Goal: Obtain resource: Download file/media

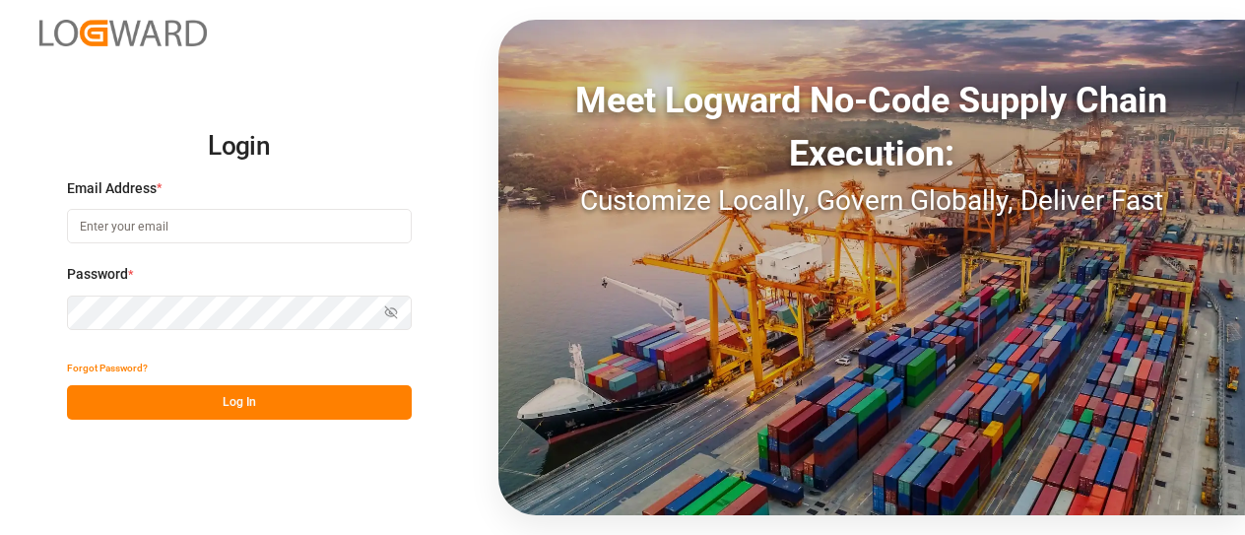
click at [320, 238] on input at bounding box center [239, 226] width 345 height 34
type input "K"
type input "[PERSON_NAME][EMAIL_ADDRESS][PERSON_NAME][DOMAIN_NAME]"
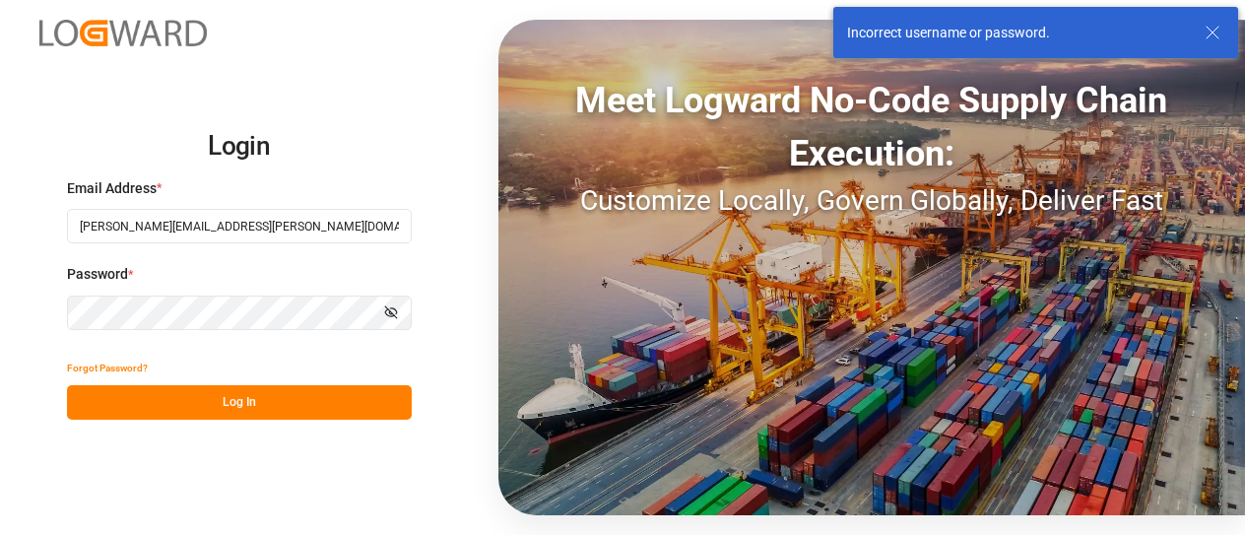
click at [72, 366] on button "Forgot Password?" at bounding box center [107, 368] width 81 height 34
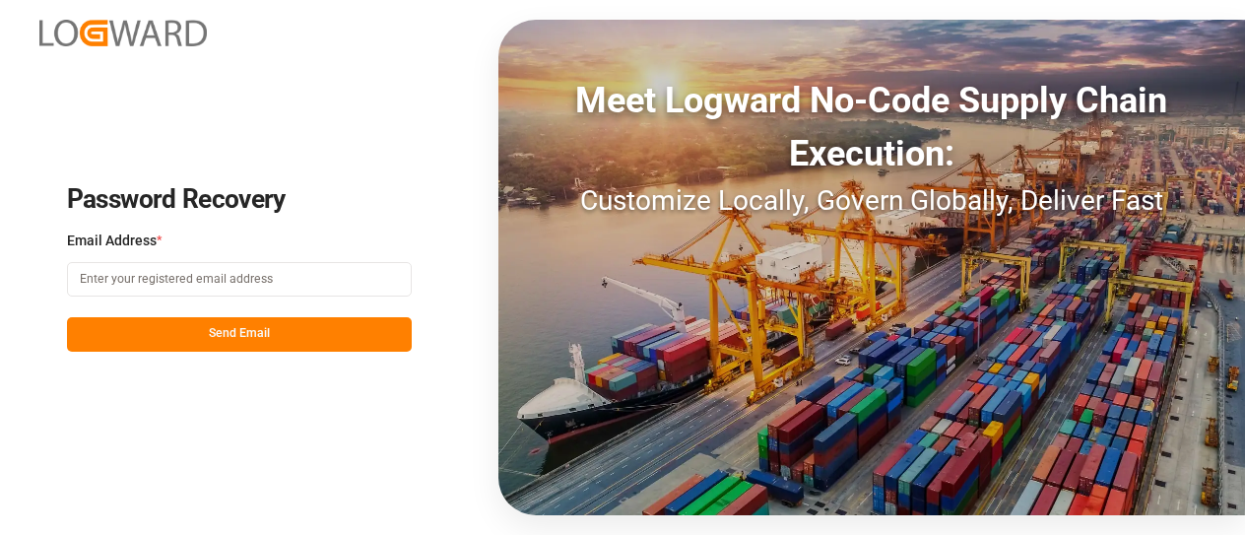
click at [146, 283] on input at bounding box center [239, 279] width 345 height 34
type input "[PERSON_NAME][EMAIL_ADDRESS][PERSON_NAME][DOMAIN_NAME]"
click at [197, 322] on button "Send Email" at bounding box center [239, 334] width 345 height 34
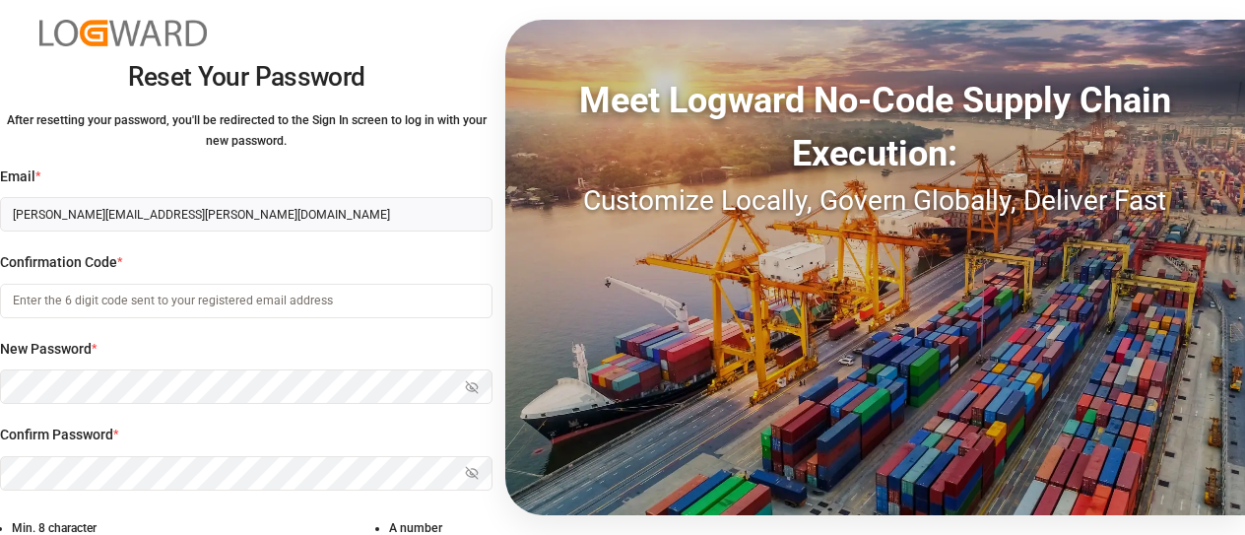
click at [127, 311] on input at bounding box center [246, 301] width 492 height 34
paste input "687379"
type input "687379"
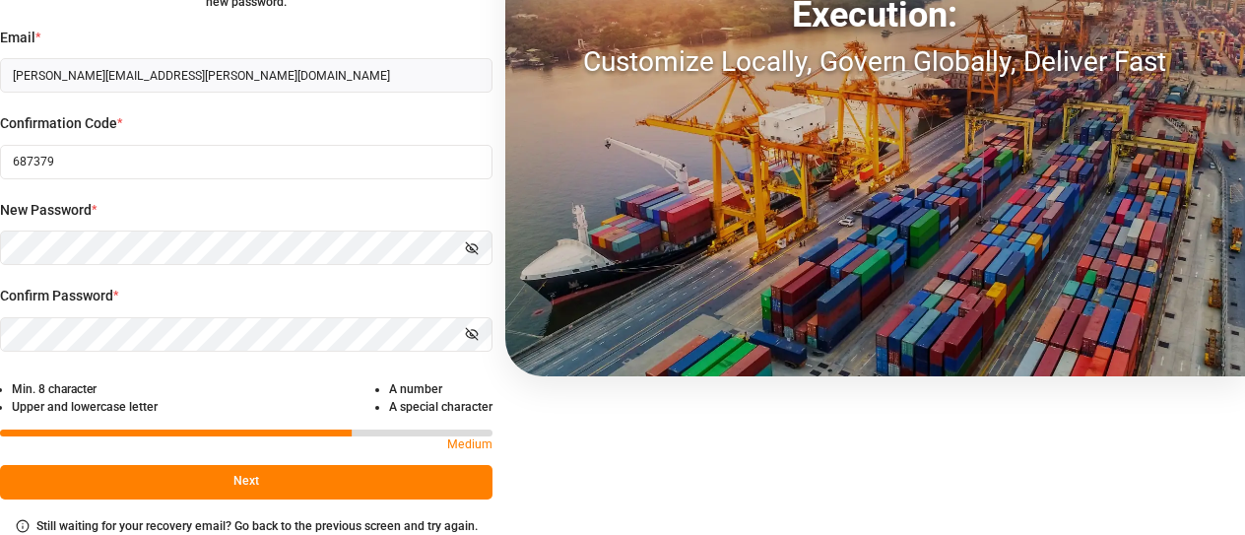
click at [318, 480] on button "Next" at bounding box center [246, 482] width 492 height 34
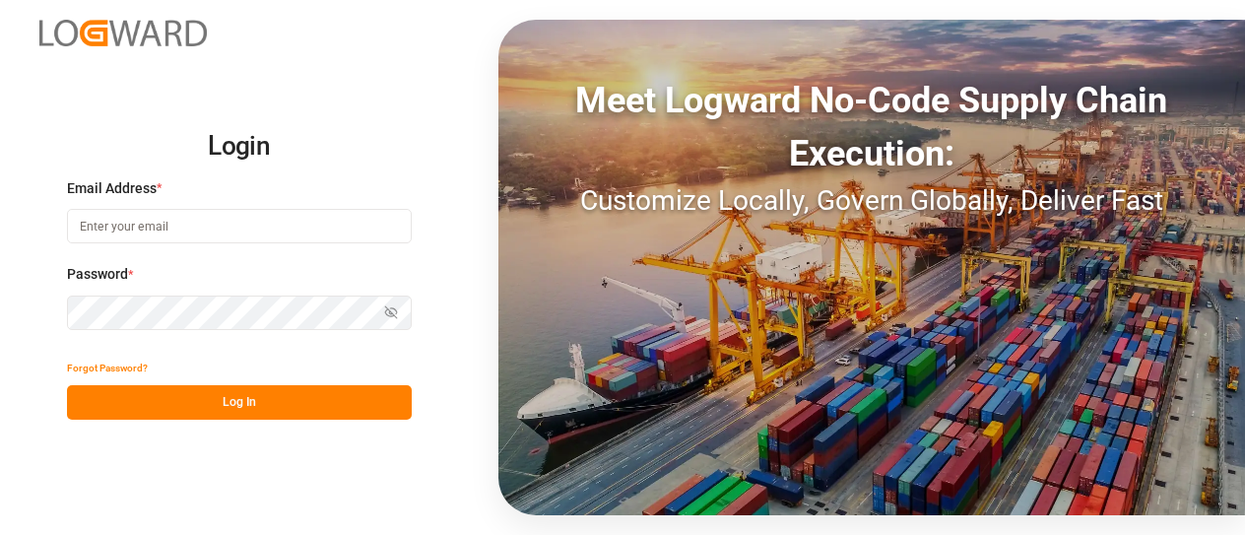
click at [199, 223] on input at bounding box center [239, 226] width 345 height 34
type input "[PERSON_NAME][EMAIL_ADDRESS][PERSON_NAME][DOMAIN_NAME]"
click at [246, 406] on button "Log In" at bounding box center [239, 402] width 345 height 34
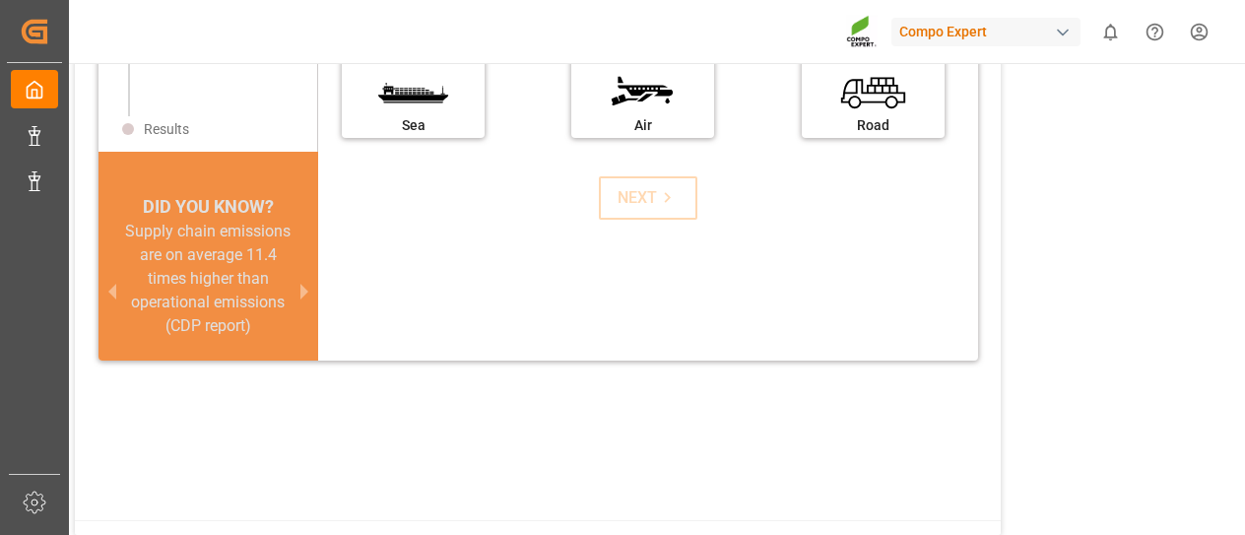
scroll to position [98, 0]
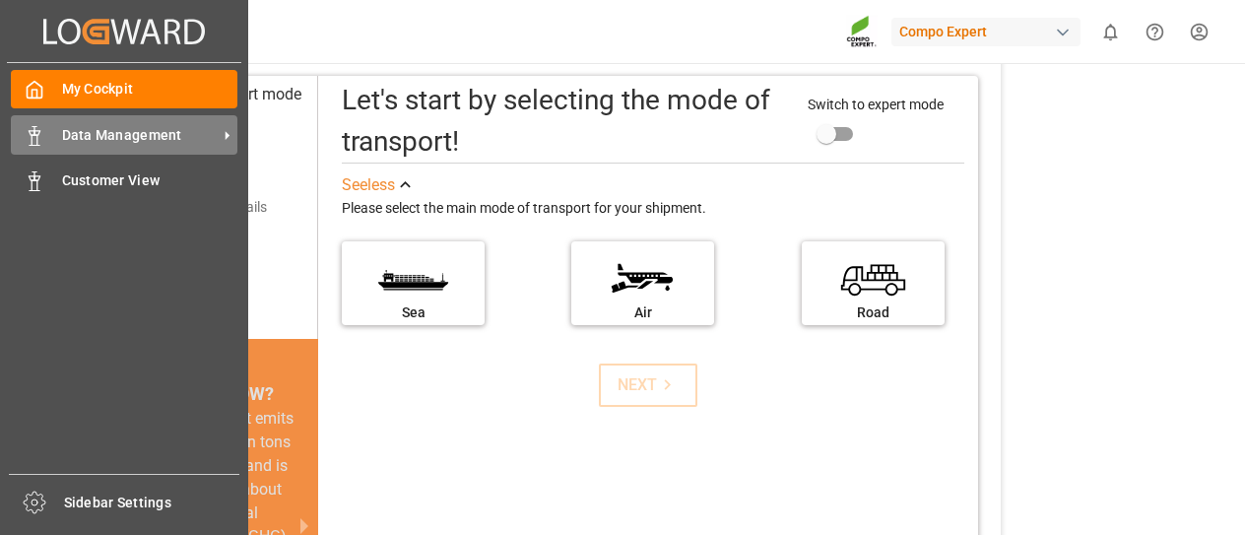
click at [195, 126] on span "Data Management" at bounding box center [140, 135] width 156 height 21
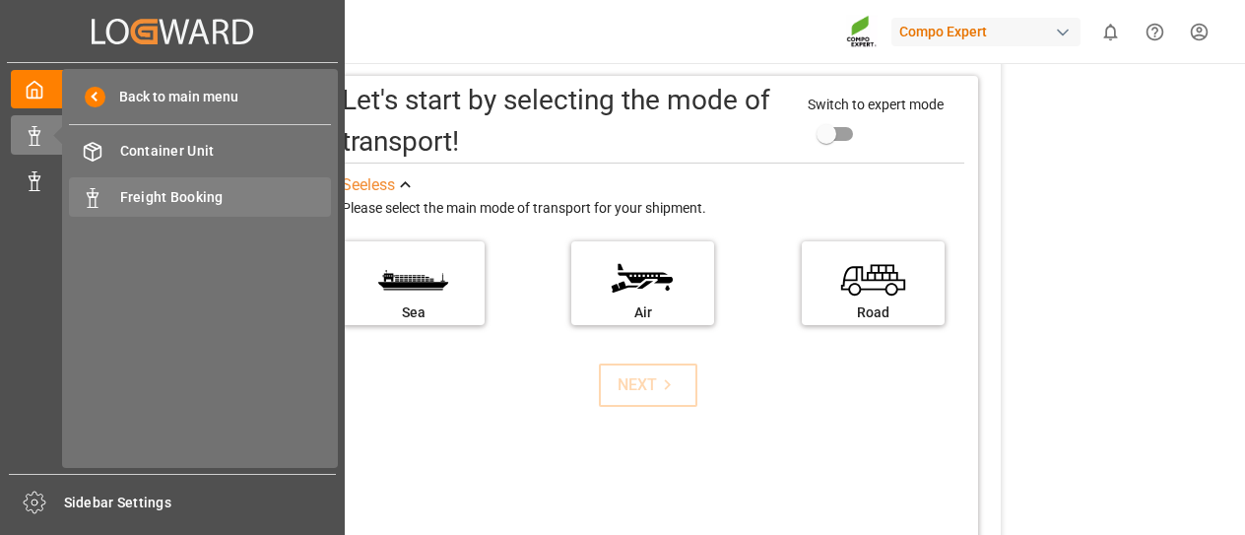
click at [216, 202] on span "Freight Booking" at bounding box center [226, 197] width 212 height 21
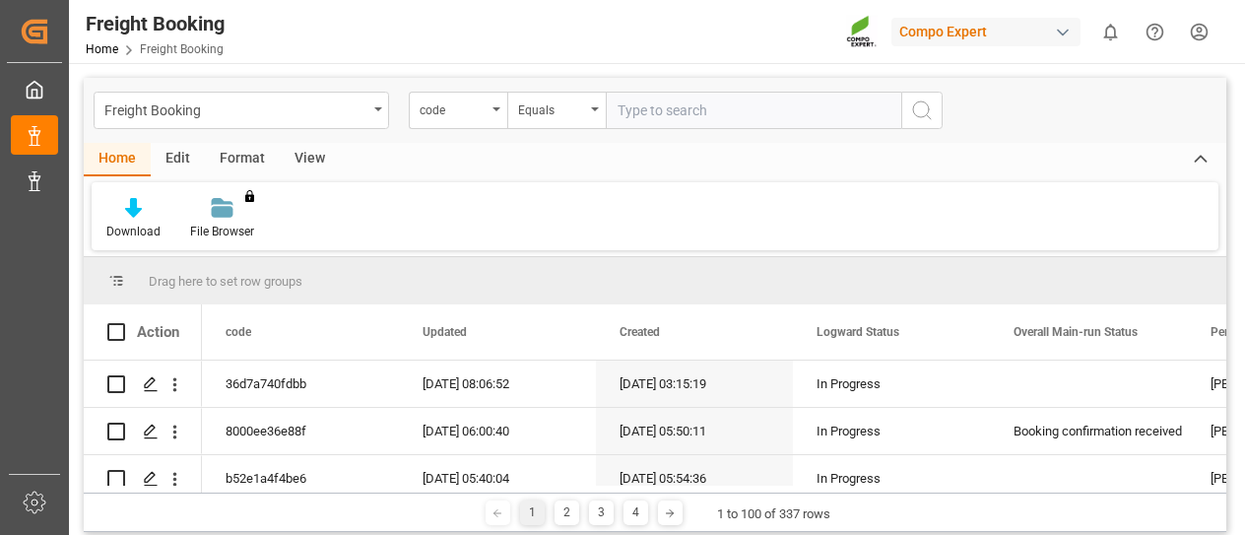
paste input "4500007351"
type input "4500007351"
click at [927, 113] on icon "search button" at bounding box center [922, 110] width 24 height 24
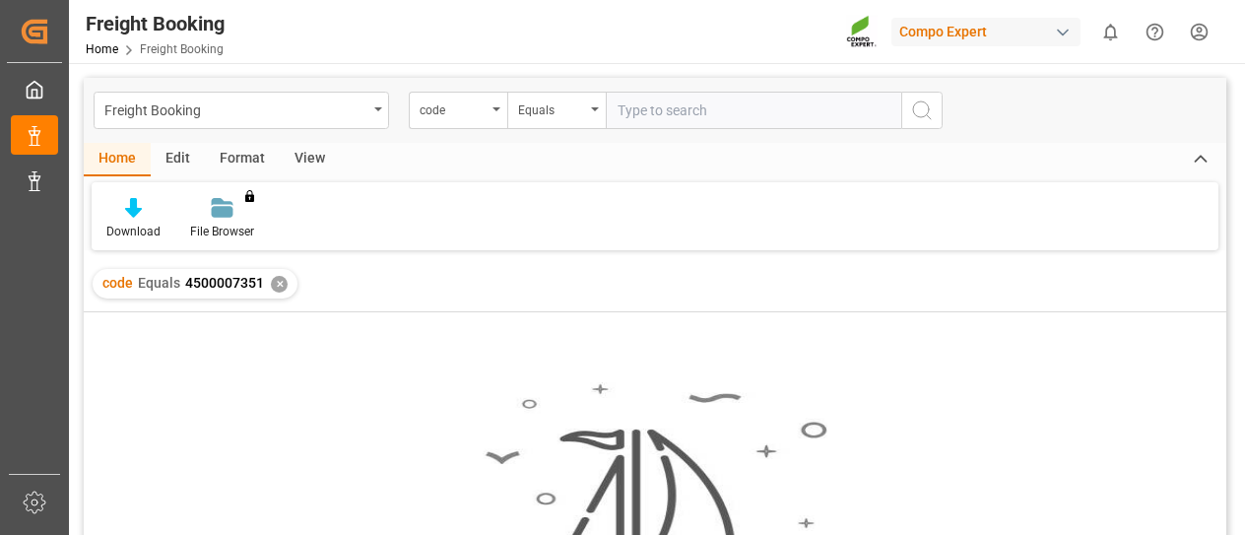
click at [727, 100] on input "text" at bounding box center [753, 110] width 295 height 37
paste input "4510364236"
type input "4510364236"
click at [929, 117] on line "search button" at bounding box center [929, 117] width 4 height 4
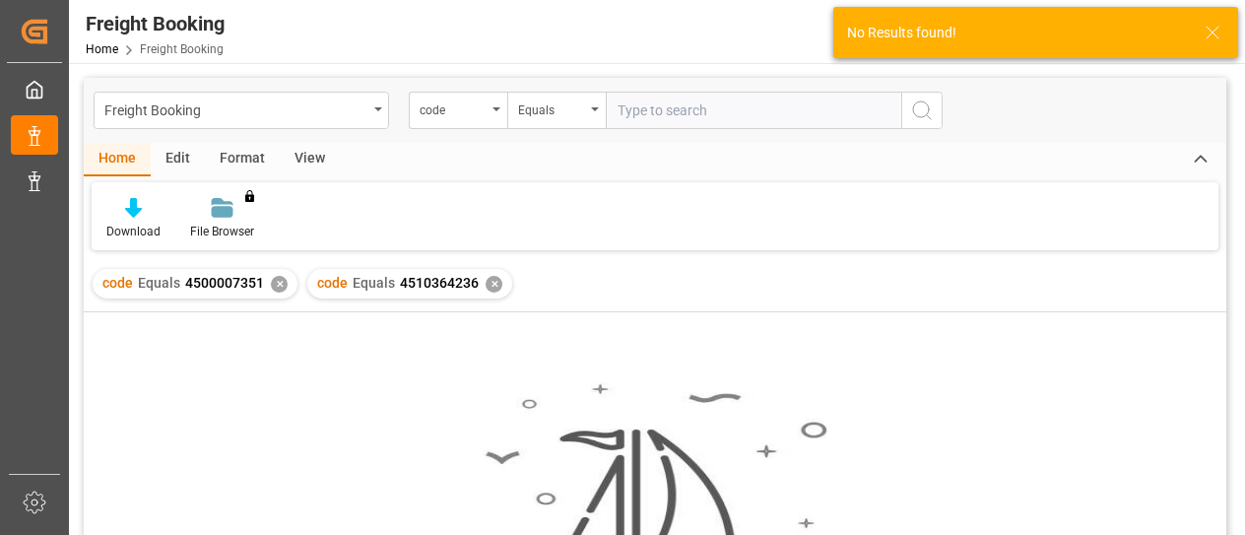
click at [493, 287] on div "✕" at bounding box center [493, 284] width 17 height 17
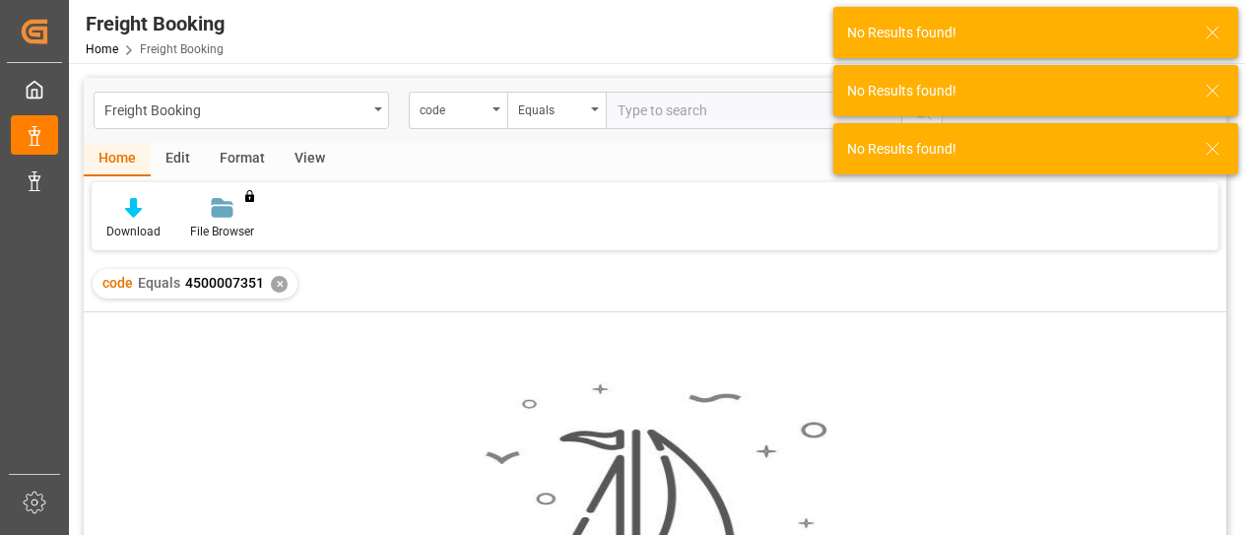
click at [278, 282] on div "✕" at bounding box center [279, 284] width 17 height 17
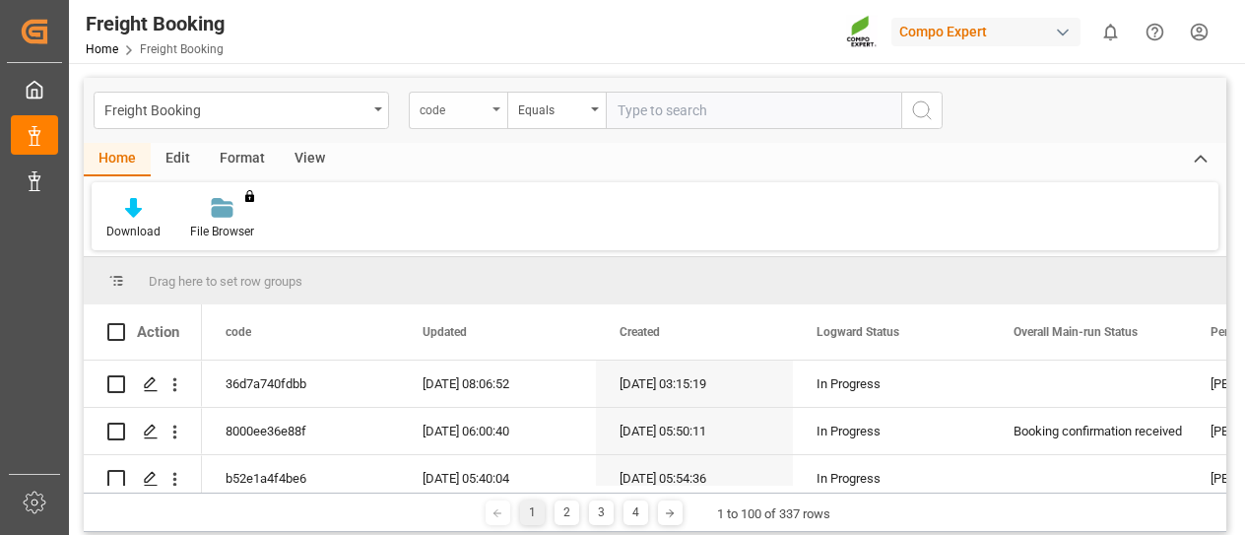
click at [496, 109] on icon "open menu" at bounding box center [496, 109] width 8 height 4
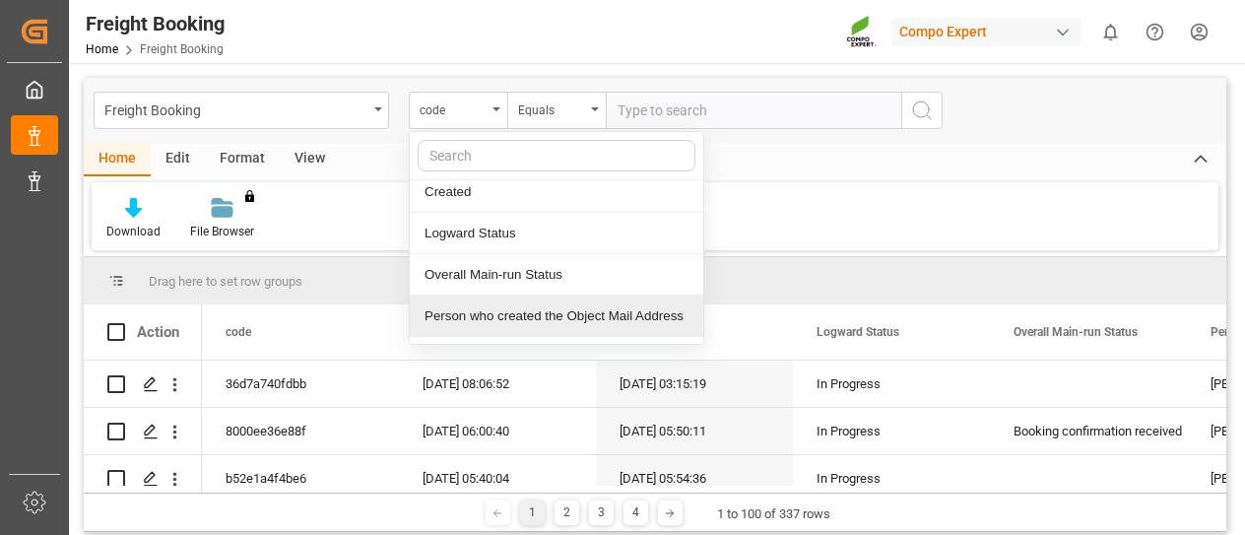
scroll to position [197, 0]
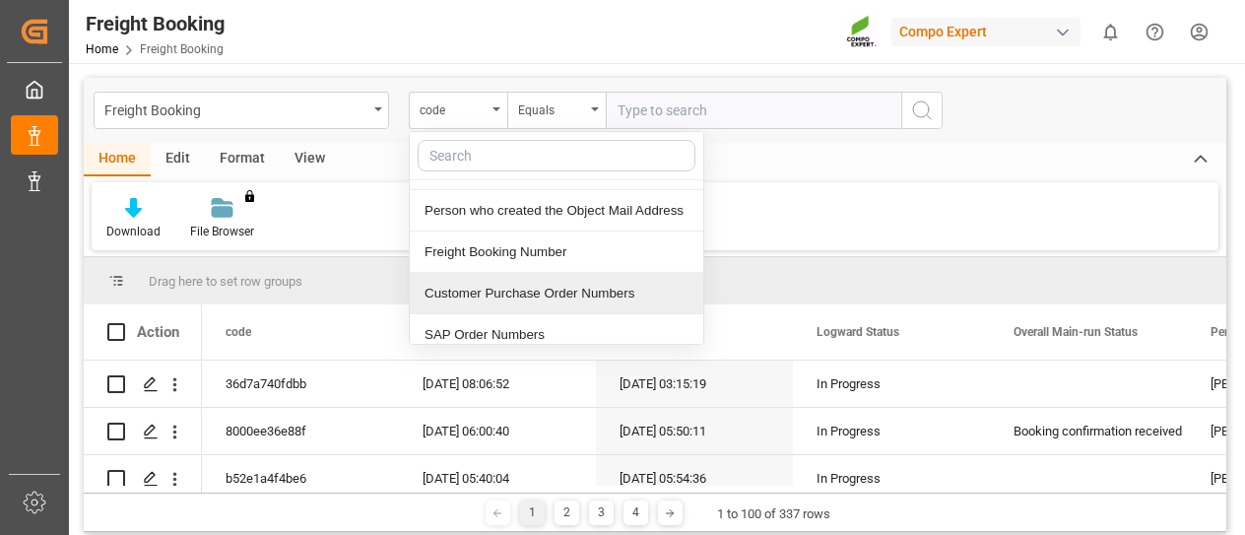
click at [622, 292] on div "Customer Purchase Order Numbers" at bounding box center [556, 293] width 293 height 41
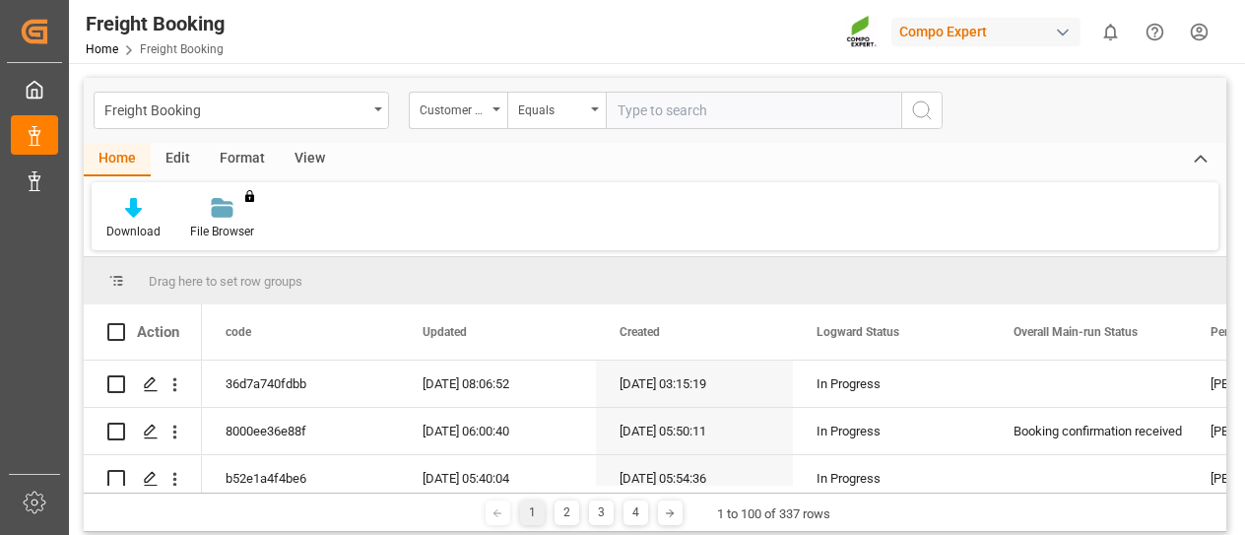
click at [653, 123] on input "text" at bounding box center [753, 110] width 295 height 37
paste input "5744719"
type input "5744719"
click at [905, 107] on button "search button" at bounding box center [921, 110] width 41 height 37
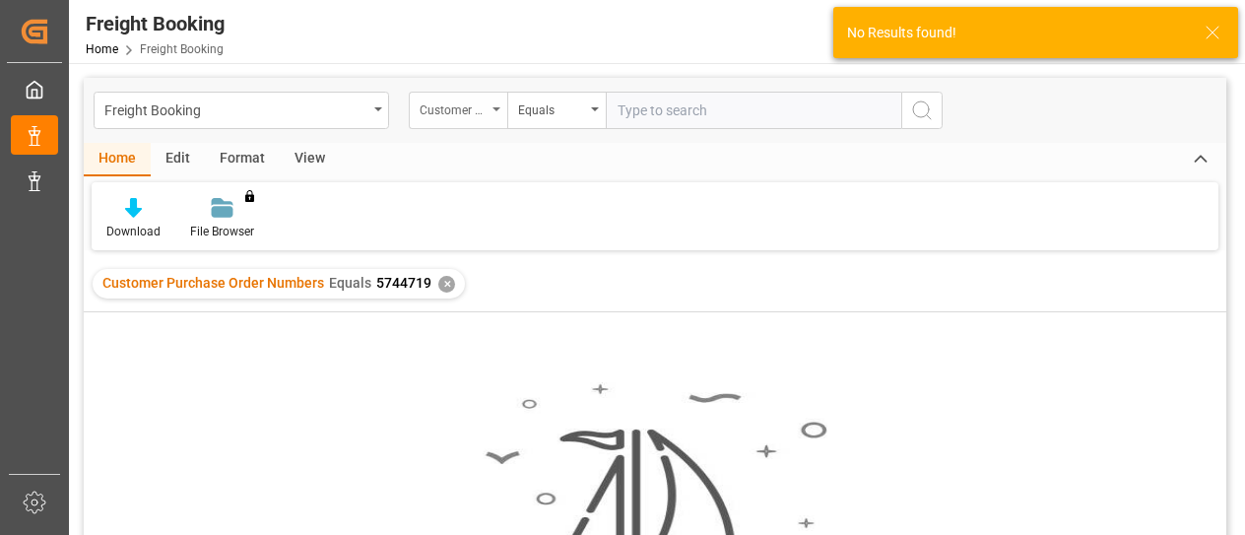
click at [495, 105] on div "Customer Purchase Order Numbers" at bounding box center [458, 110] width 98 height 37
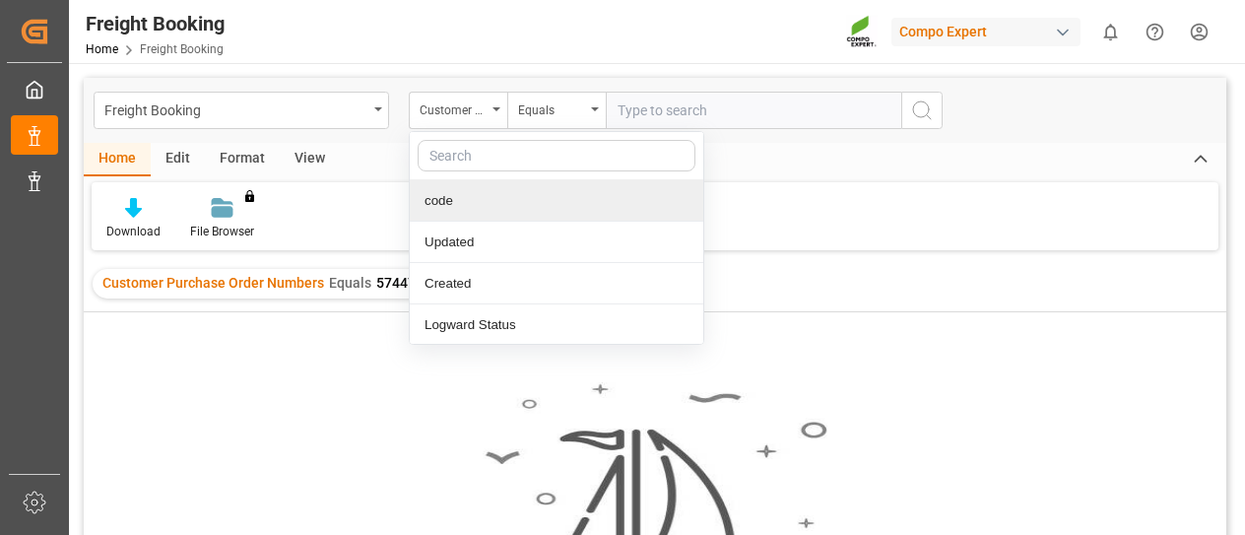
click at [498, 201] on div "code" at bounding box center [556, 200] width 293 height 41
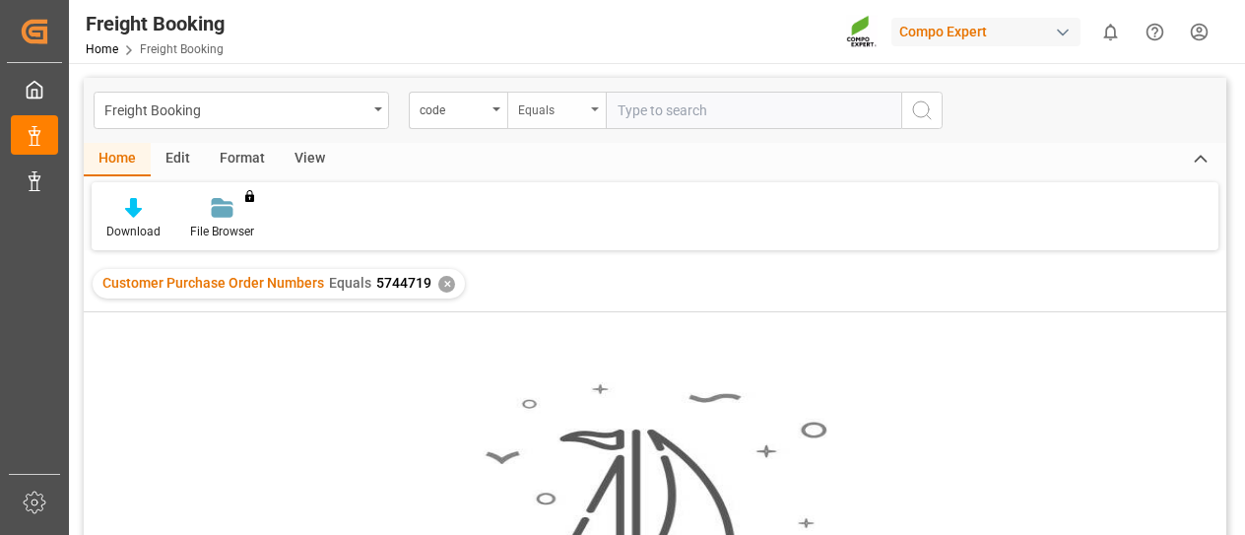
click at [595, 116] on div "Equals" at bounding box center [556, 110] width 98 height 37
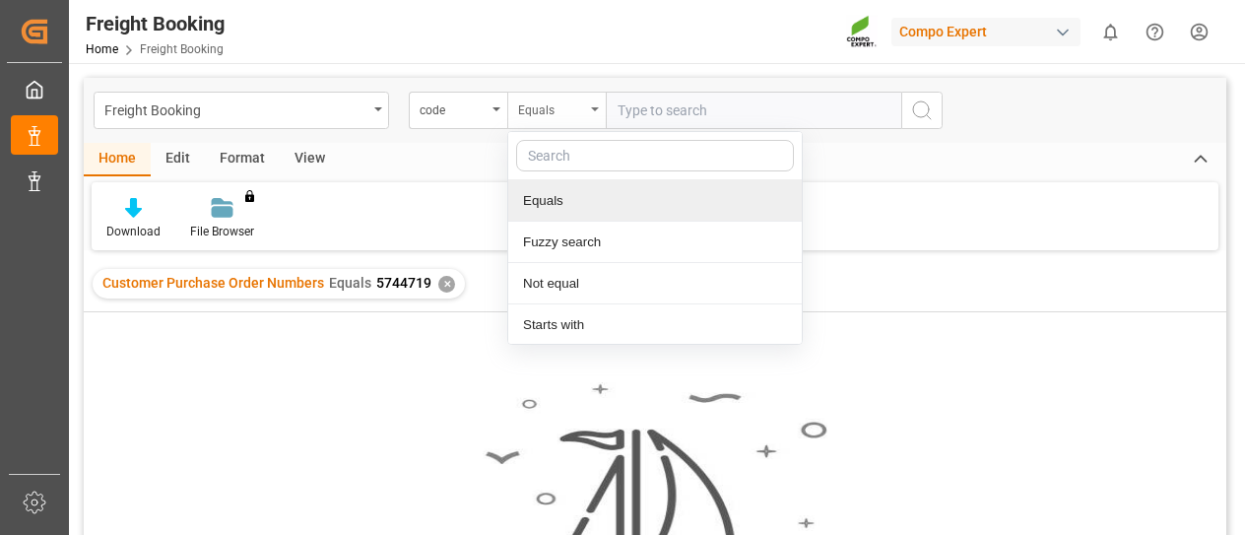
click at [507, 103] on div "Equals" at bounding box center [556, 110] width 98 height 37
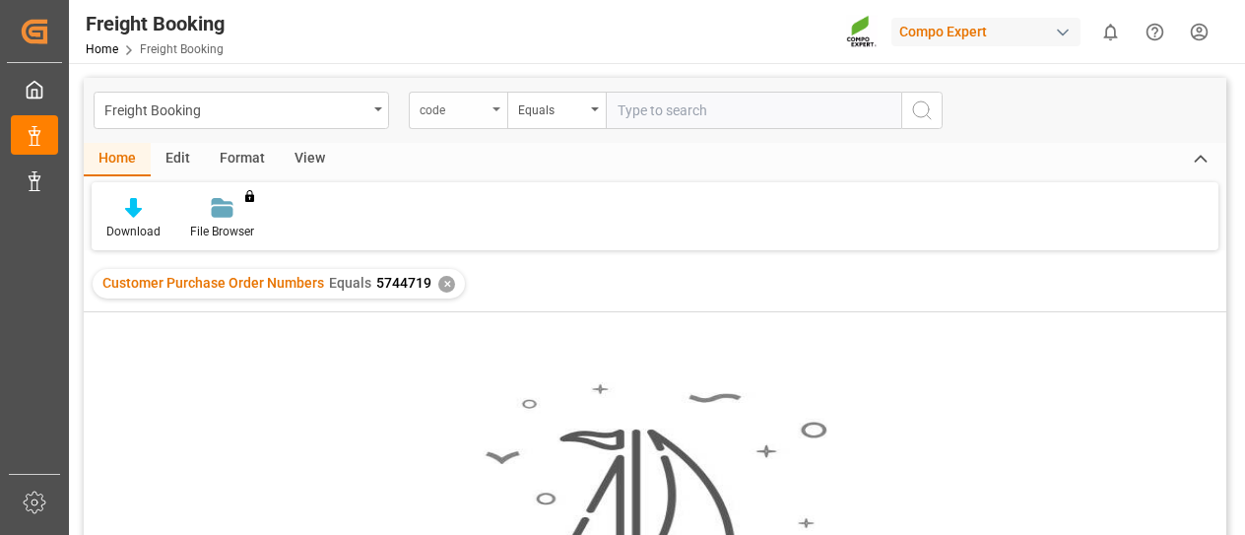
click at [494, 109] on icon "open menu" at bounding box center [496, 109] width 8 height 4
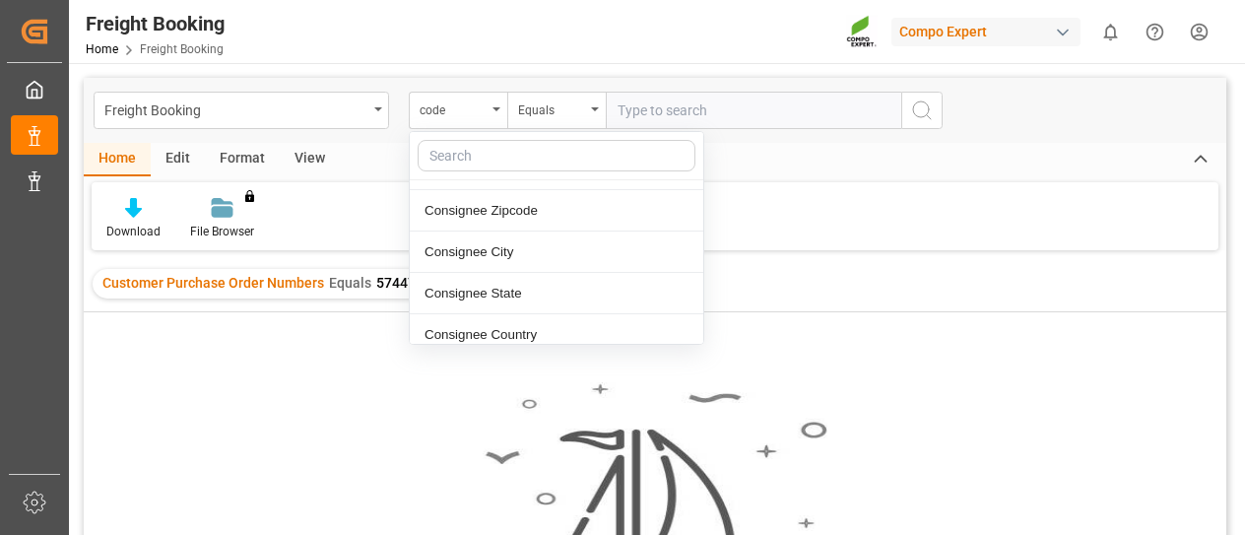
scroll to position [2265, 0]
click at [602, 314] on div "Consignee Country" at bounding box center [556, 334] width 293 height 41
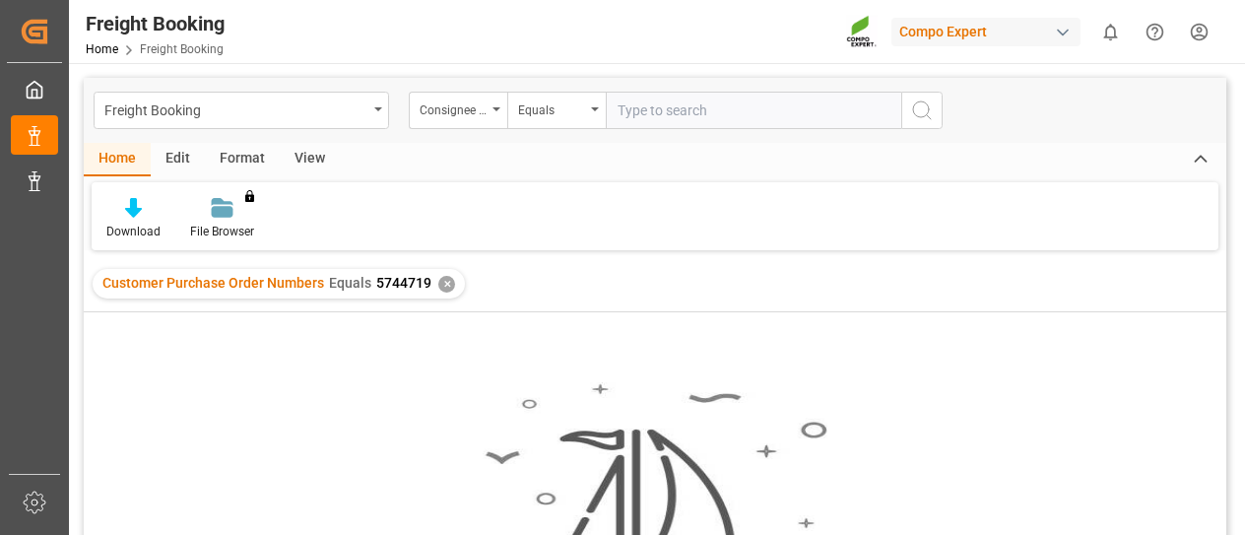
click at [696, 121] on input "text" at bounding box center [753, 110] width 295 height 37
type input "mx"
click at [932, 126] on button "search button" at bounding box center [921, 110] width 41 height 37
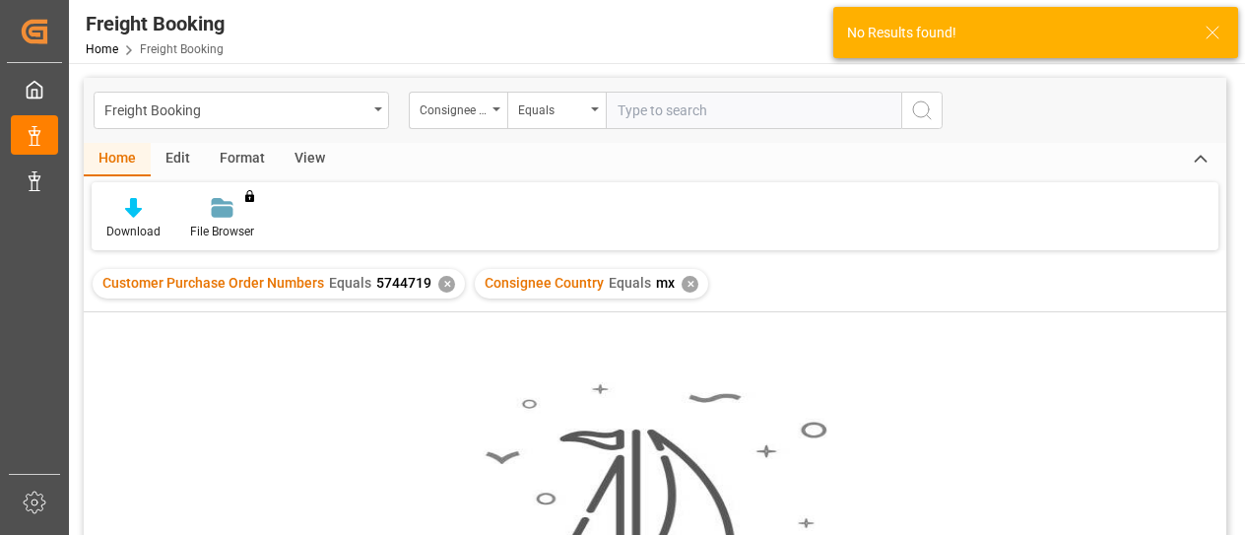
click at [682, 282] on div "✕" at bounding box center [689, 284] width 17 height 17
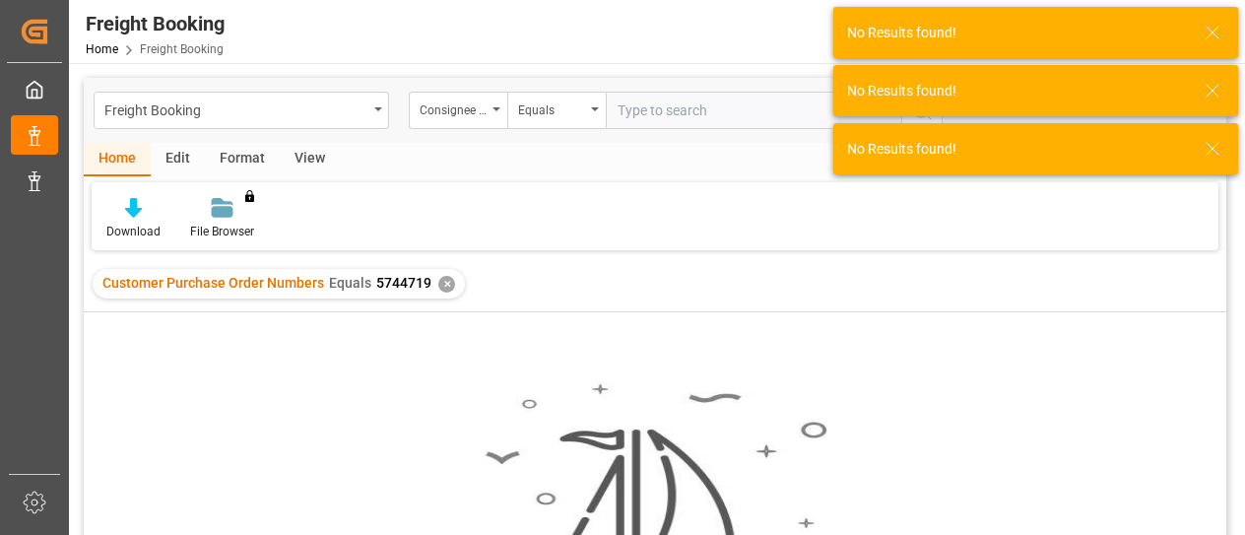
click at [446, 287] on div "✕" at bounding box center [446, 284] width 17 height 17
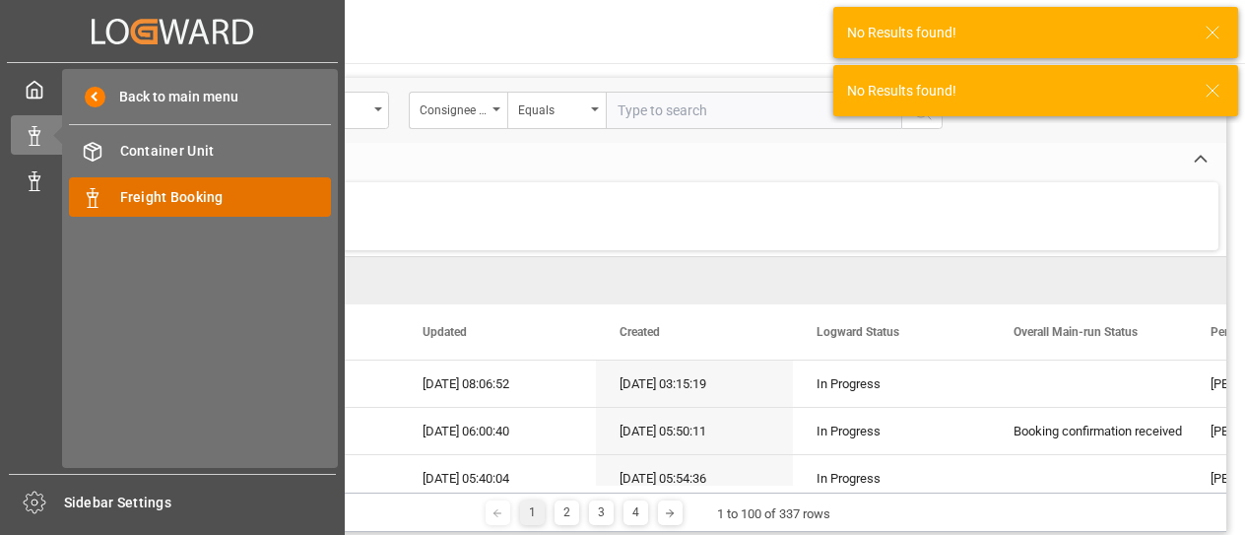
click at [162, 193] on span "Freight Booking" at bounding box center [226, 197] width 212 height 21
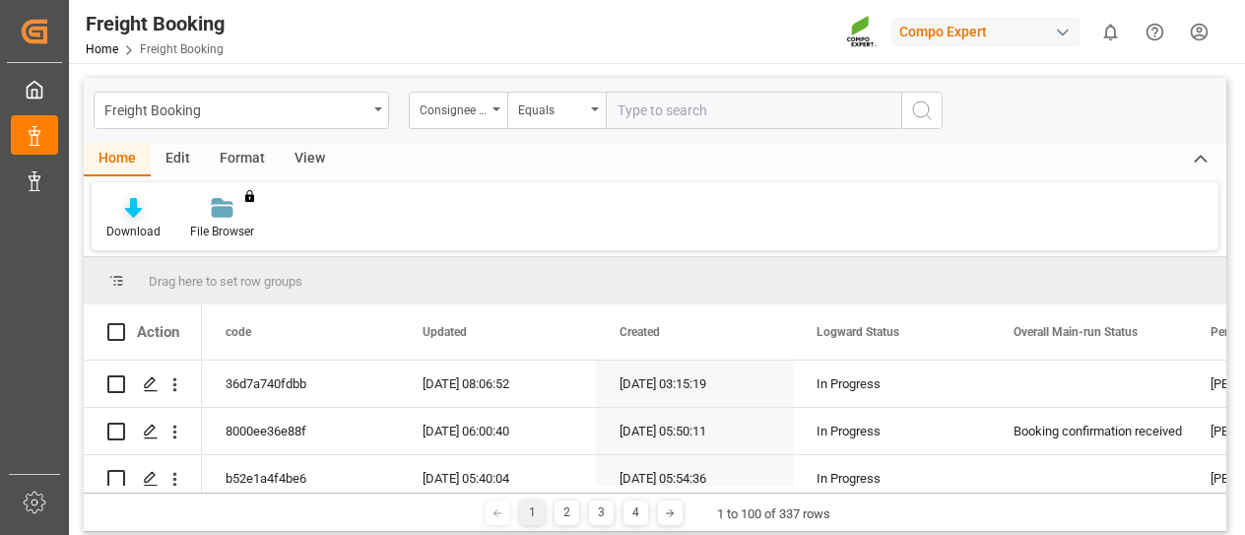
click at [130, 222] on div "Download" at bounding box center [134, 218] width 84 height 43
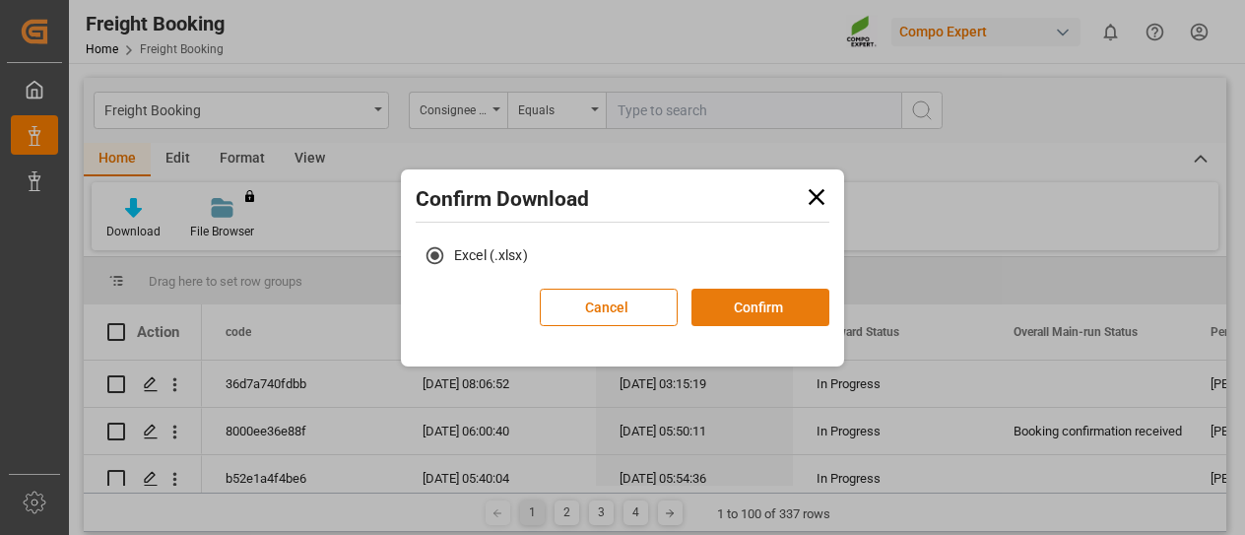
click at [756, 312] on button "Confirm" at bounding box center [760, 307] width 138 height 37
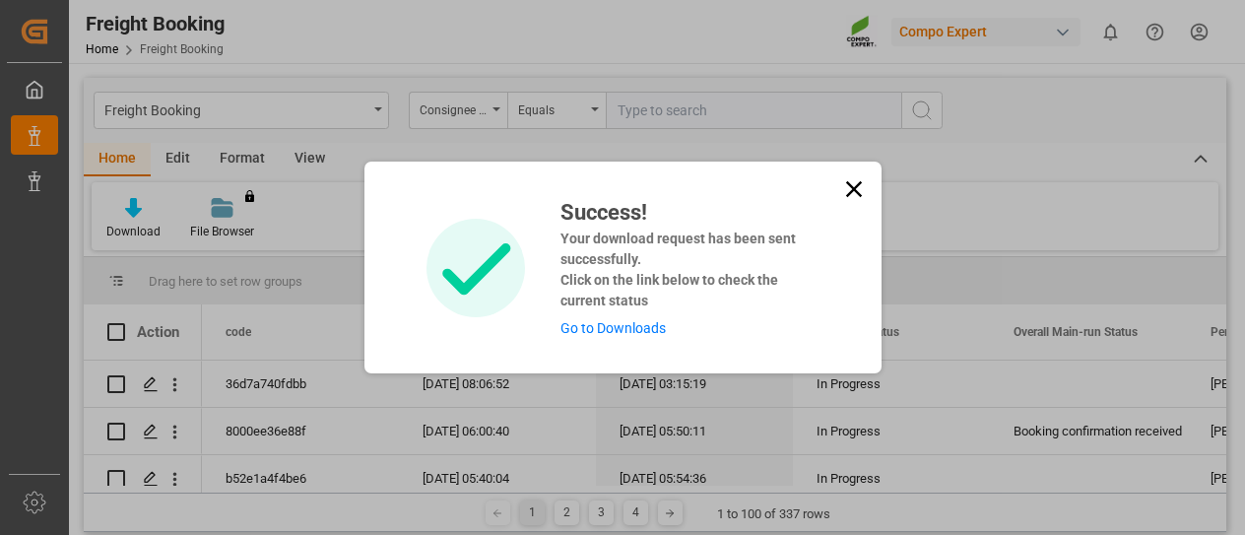
click at [639, 324] on link "Go to Downloads" at bounding box center [612, 328] width 105 height 16
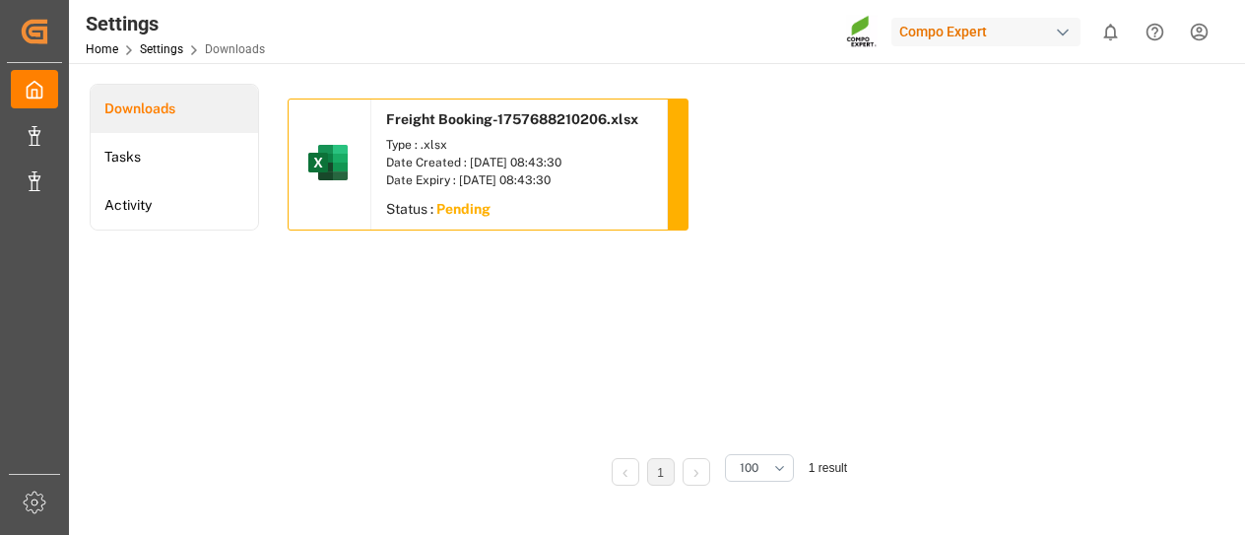
click at [327, 169] on img at bounding box center [327, 162] width 47 height 47
click at [463, 143] on div "Type : .xlsx" at bounding box center [519, 145] width 266 height 18
click at [347, 168] on img at bounding box center [327, 162] width 47 height 47
click at [347, 167] on img at bounding box center [327, 162] width 47 height 47
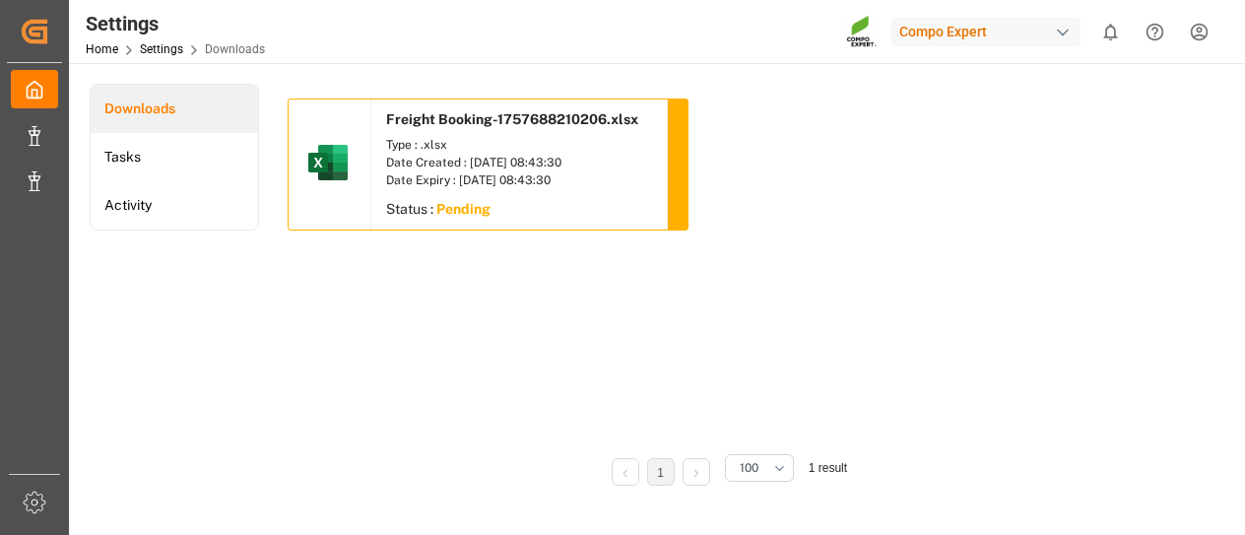
click at [347, 167] on img at bounding box center [327, 162] width 47 height 47
click at [330, 159] on img at bounding box center [327, 162] width 47 height 47
drag, startPoint x: 330, startPoint y: 159, endPoint x: 383, endPoint y: 123, distance: 63.9
click at [330, 159] on img at bounding box center [327, 162] width 47 height 47
click at [442, 106] on div "Freight Booking-1757688210206.xlsx" at bounding box center [518, 115] width 295 height 32
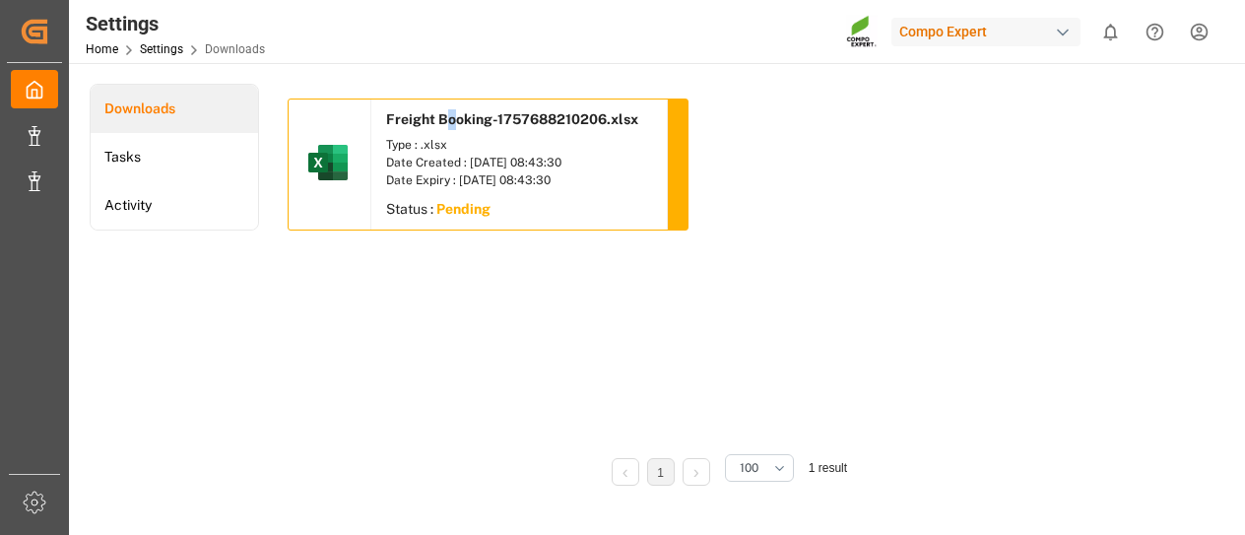
click at [451, 113] on div "Freight Booking-1757688210206.xlsx" at bounding box center [518, 115] width 295 height 32
click at [618, 139] on div "Type : .xlsx" at bounding box center [519, 145] width 266 height 18
click at [471, 202] on sapn "Pending" at bounding box center [463, 209] width 54 height 16
click at [343, 198] on div at bounding box center [330, 164] width 83 height 130
click at [472, 214] on sapn "Pending" at bounding box center [463, 209] width 54 height 16
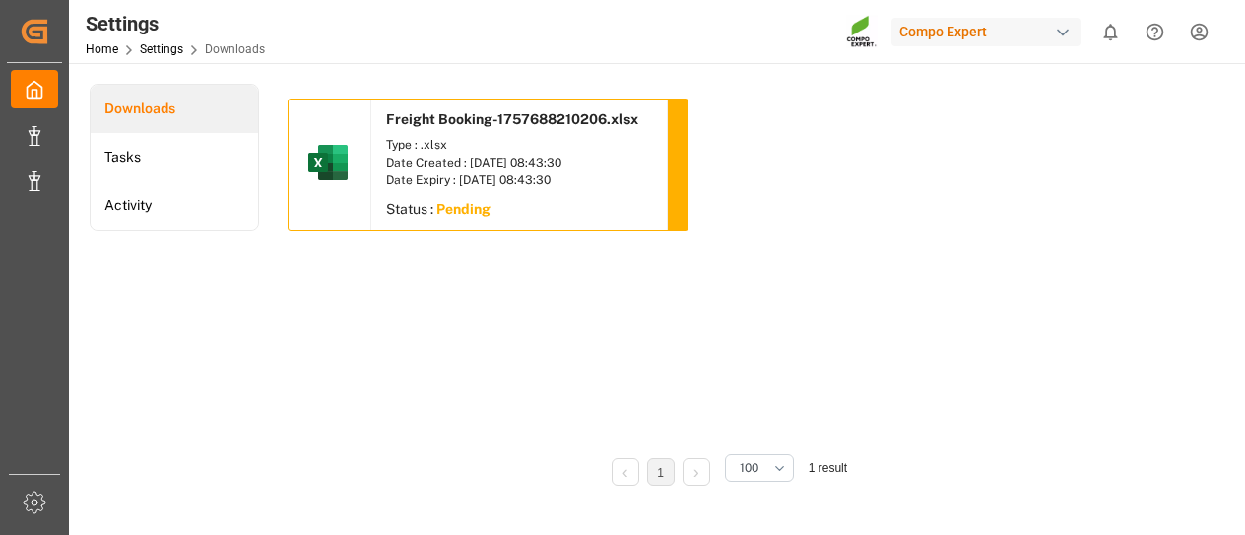
click at [356, 173] on div at bounding box center [330, 164] width 83 height 130
click at [356, 172] on div at bounding box center [330, 164] width 83 height 130
drag, startPoint x: 356, startPoint y: 172, endPoint x: 315, endPoint y: 174, distance: 41.4
click at [355, 172] on div at bounding box center [330, 164] width 83 height 130
click at [660, 477] on link "1" at bounding box center [660, 473] width 7 height 14
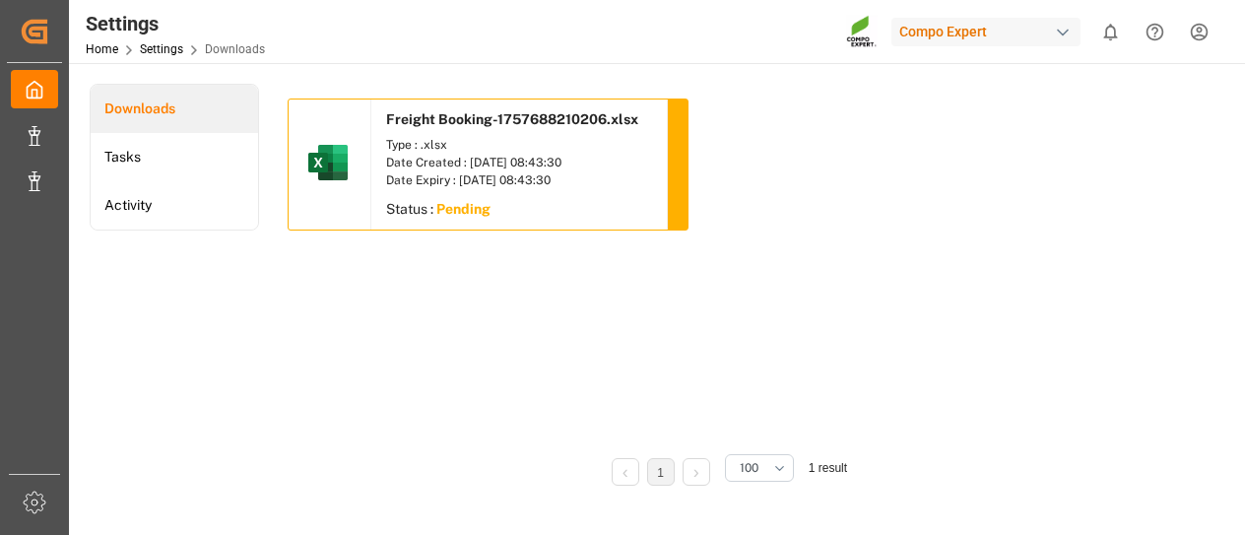
click at [593, 187] on div "Date Expiry : [DATE] 08:43:30" at bounding box center [519, 180] width 266 height 18
click at [593, 186] on div "Date Expiry : [DATE] 08:43:30" at bounding box center [519, 180] width 266 height 18
click at [471, 175] on div "Date Expiry : [DATE] 08:43:30" at bounding box center [519, 180] width 266 height 18
click at [468, 213] on sapn "Pending" at bounding box center [463, 209] width 54 height 16
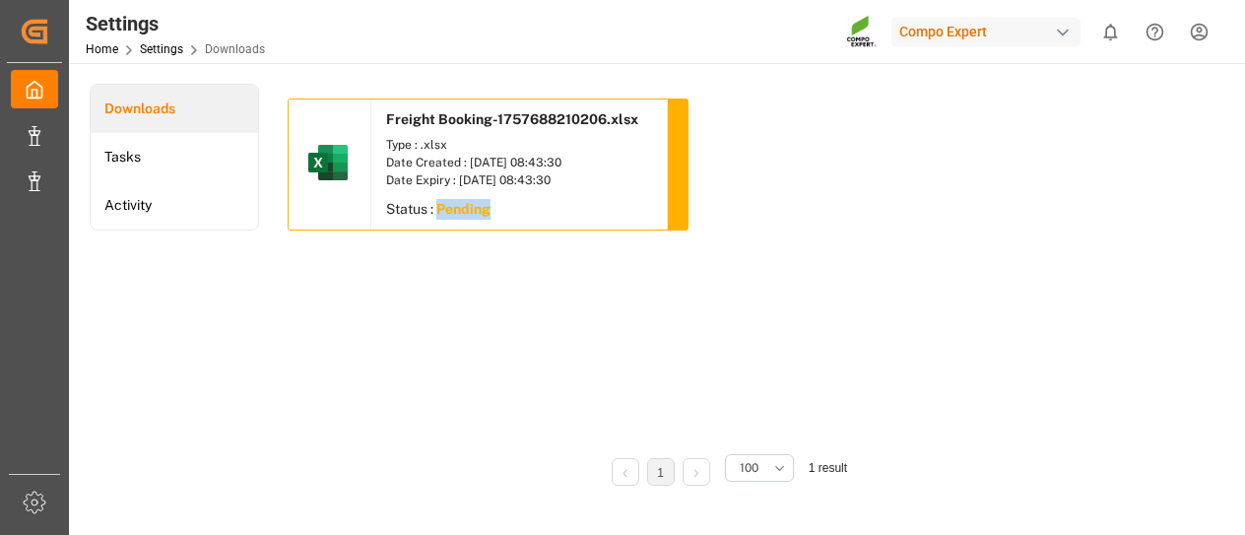
drag, startPoint x: 468, startPoint y: 212, endPoint x: 423, endPoint y: 182, distance: 53.3
click at [466, 210] on sapn "Pending" at bounding box center [463, 209] width 54 height 16
click at [380, 141] on div "Type : .xlsx Date Created : [DATE] 08:43:30 Date Expiry : [DATE] 08:43:30" at bounding box center [518, 162] width 295 height 63
click at [296, 157] on div at bounding box center [330, 164] width 83 height 130
click at [341, 135] on div at bounding box center [330, 164] width 83 height 130
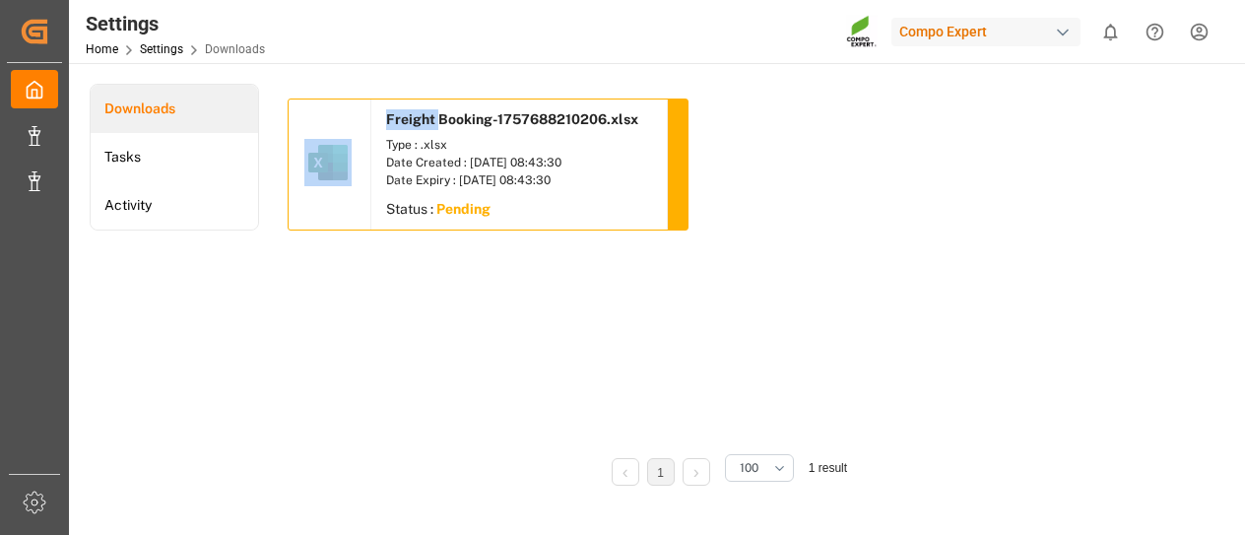
click at [339, 134] on div at bounding box center [330, 164] width 83 height 130
click at [336, 133] on div at bounding box center [330, 164] width 83 height 130
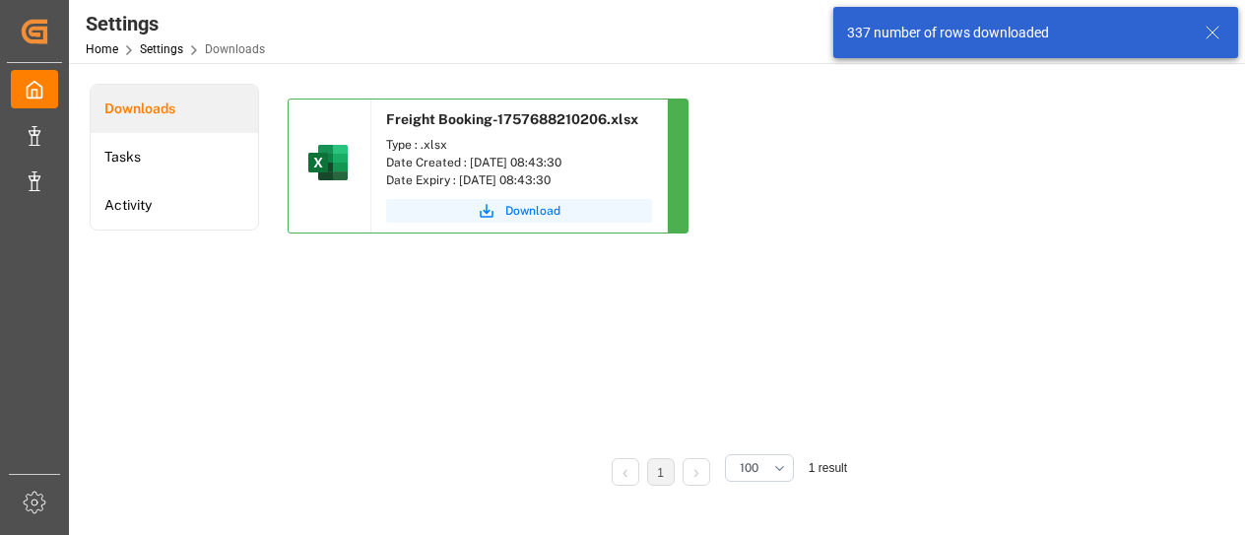
click at [1011, 36] on div "337 number of rows downloaded" at bounding box center [1016, 33] width 339 height 21
click at [874, 29] on div "337 number of rows downloaded" at bounding box center [1016, 33] width 339 height 21
click at [491, 212] on icon "submit" at bounding box center [487, 211] width 18 height 18
